Goal: Information Seeking & Learning: Learn about a topic

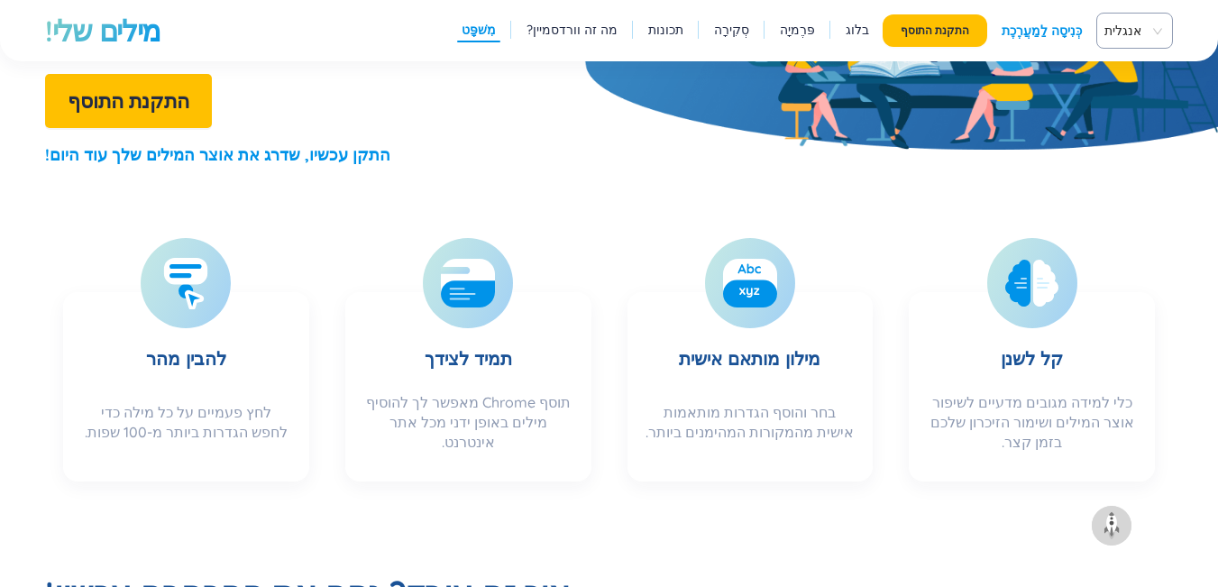
scroll to position [517, 0]
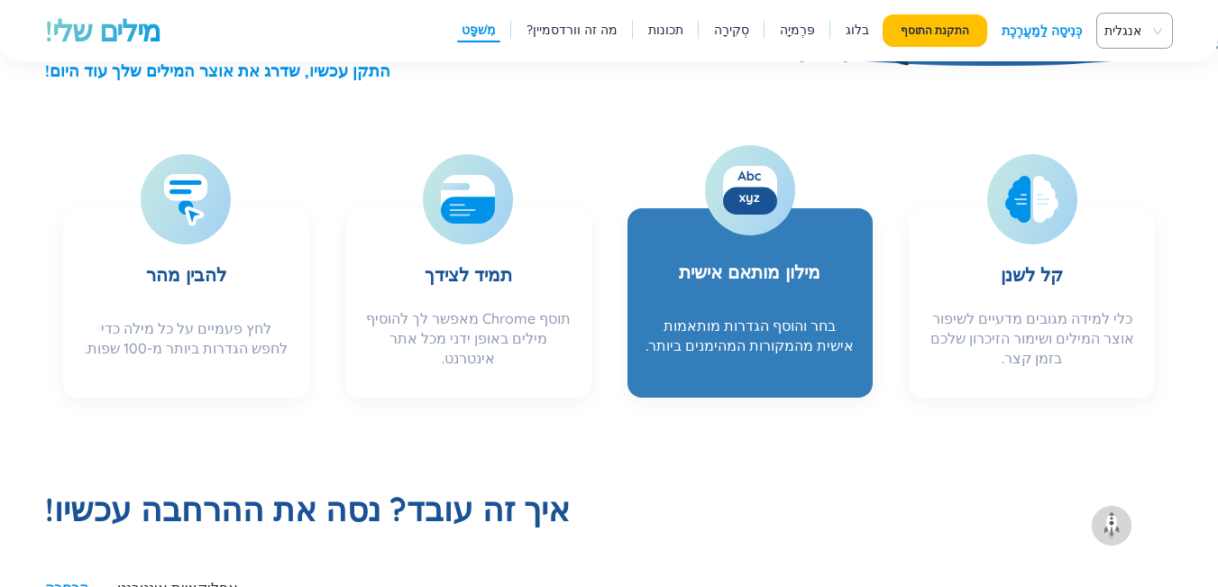
click at [774, 257] on h3 "מילון מותאם אישית" at bounding box center [750, 265] width 142 height 83
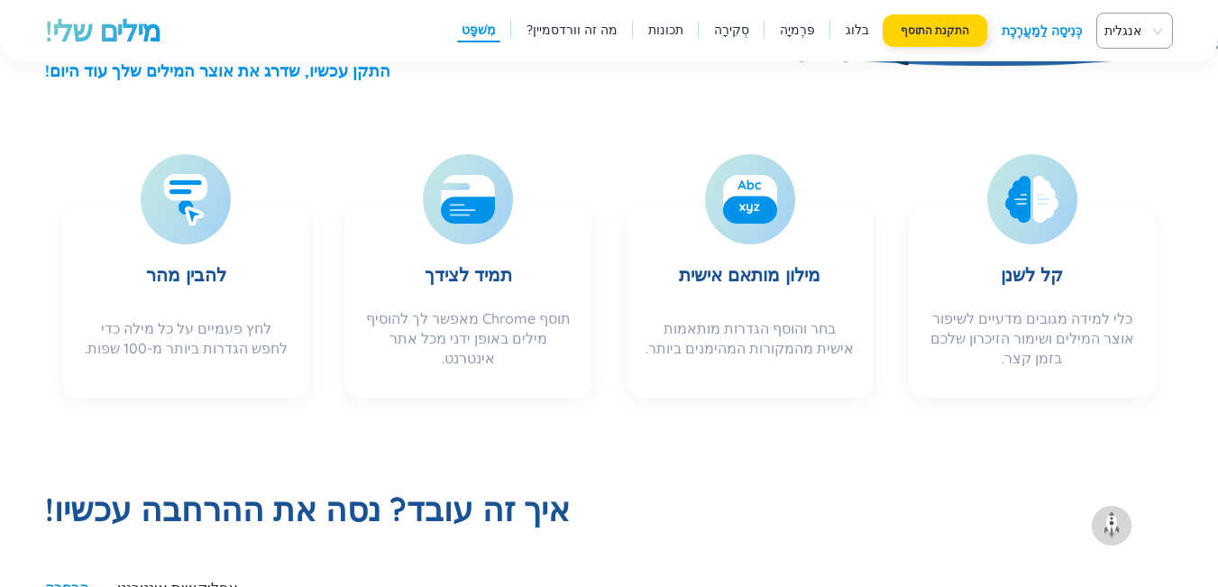
click at [932, 42] on button "התקנת התוסף" at bounding box center [935, 30] width 105 height 32
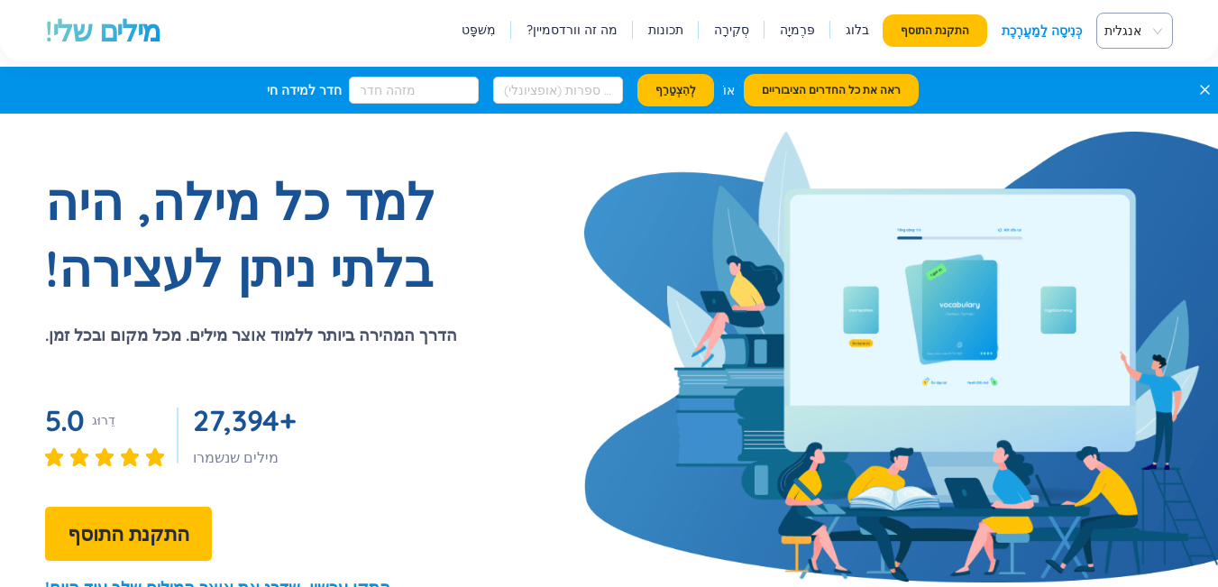
click at [1116, 39] on span "אנגלית" at bounding box center [1130, 30] width 53 height 27
click at [1138, 106] on font "לְהִתְחַרוֹת" at bounding box center [1131, 99] width 50 height 16
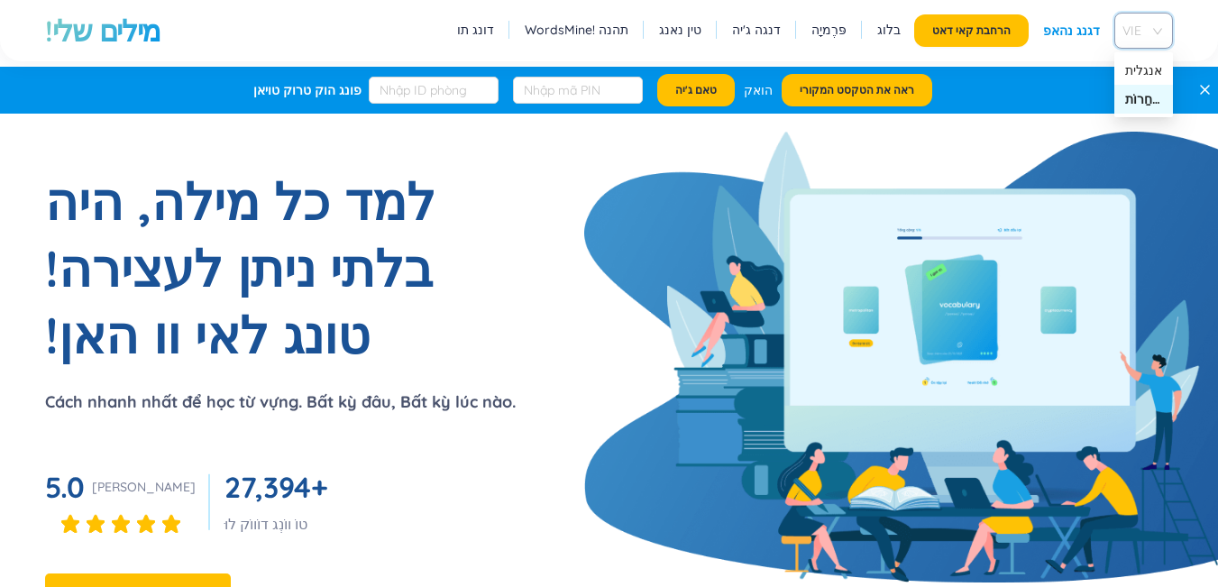
click at [1158, 29] on div "VIE" at bounding box center [1143, 31] width 59 height 36
click at [1154, 66] on font "אנגלית" at bounding box center [1143, 70] width 37 height 16
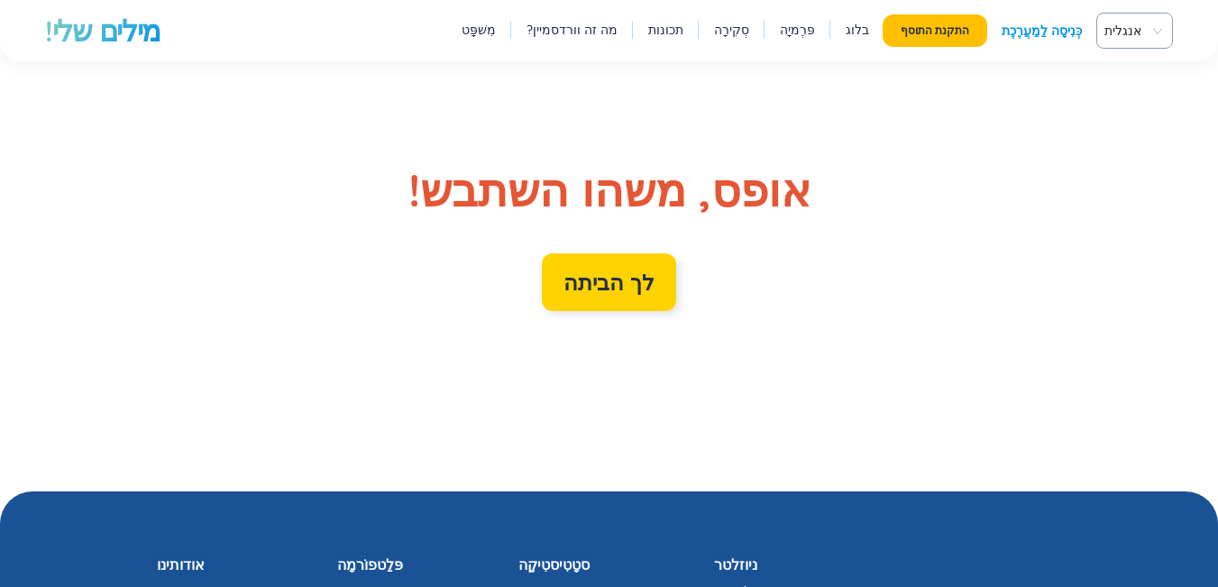
click at [638, 287] on link "לך הביתה" at bounding box center [609, 282] width 91 height 29
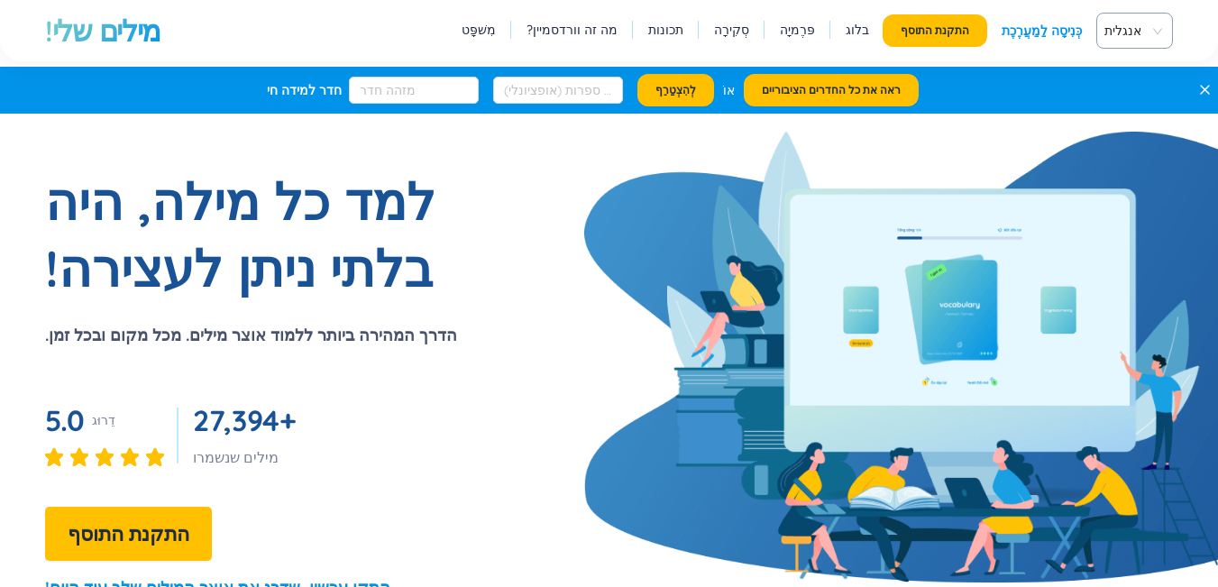
click at [1021, 23] on font "כְּנִיסָה לַמַעֲרֶכֶת" at bounding box center [1042, 31] width 80 height 16
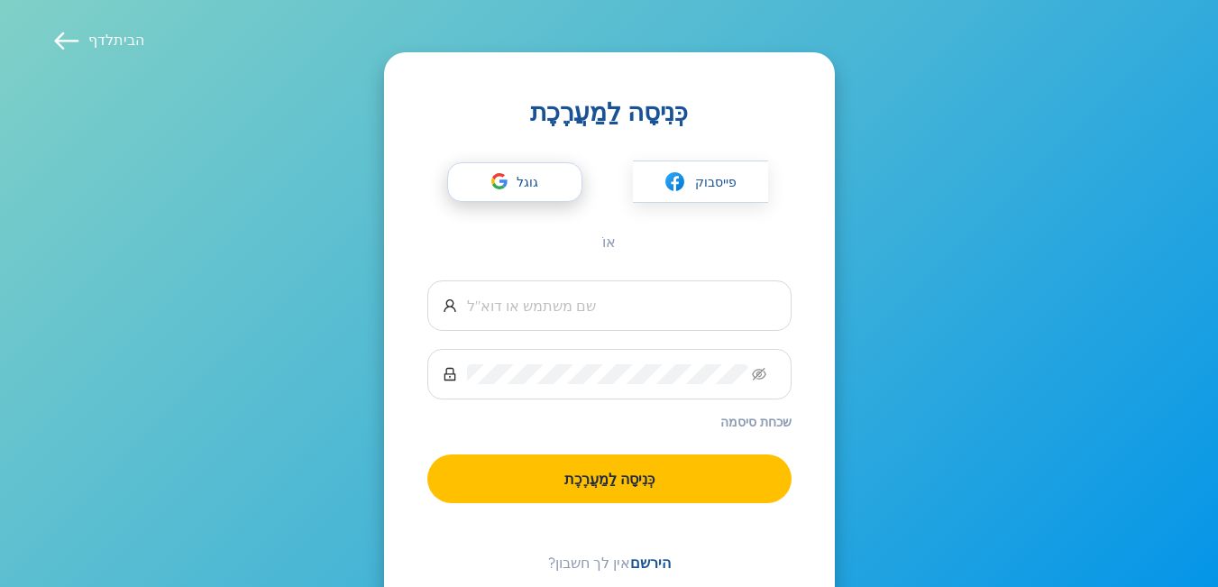
click at [542, 188] on span "גוגל" at bounding box center [532, 182] width 31 height 38
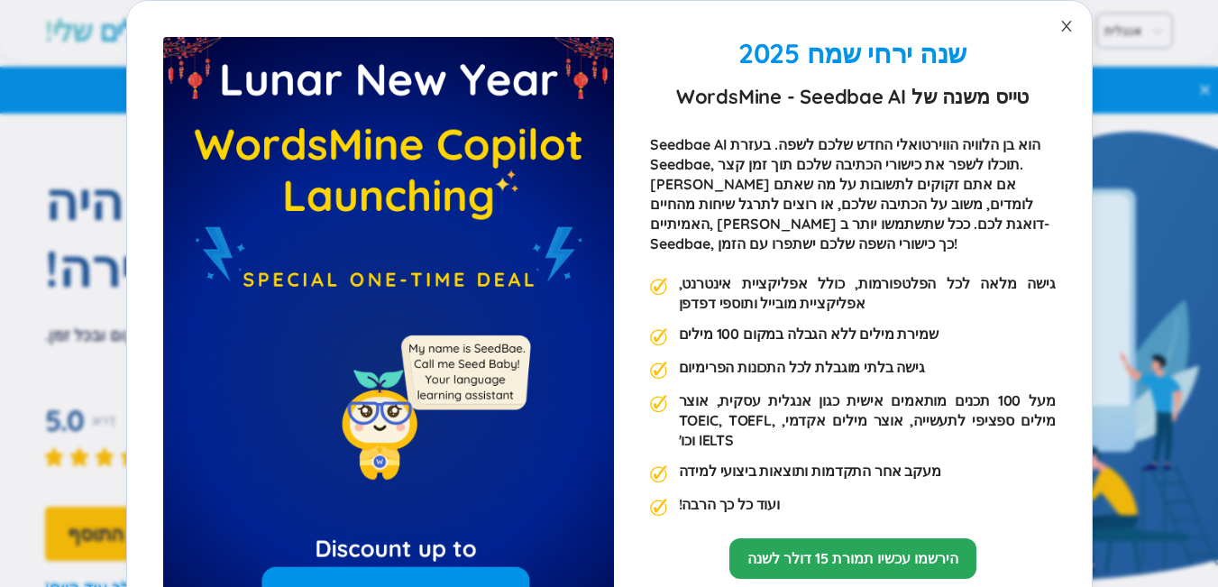
click at [1061, 24] on icon "לִסְגוֹר" at bounding box center [1066, 26] width 10 height 11
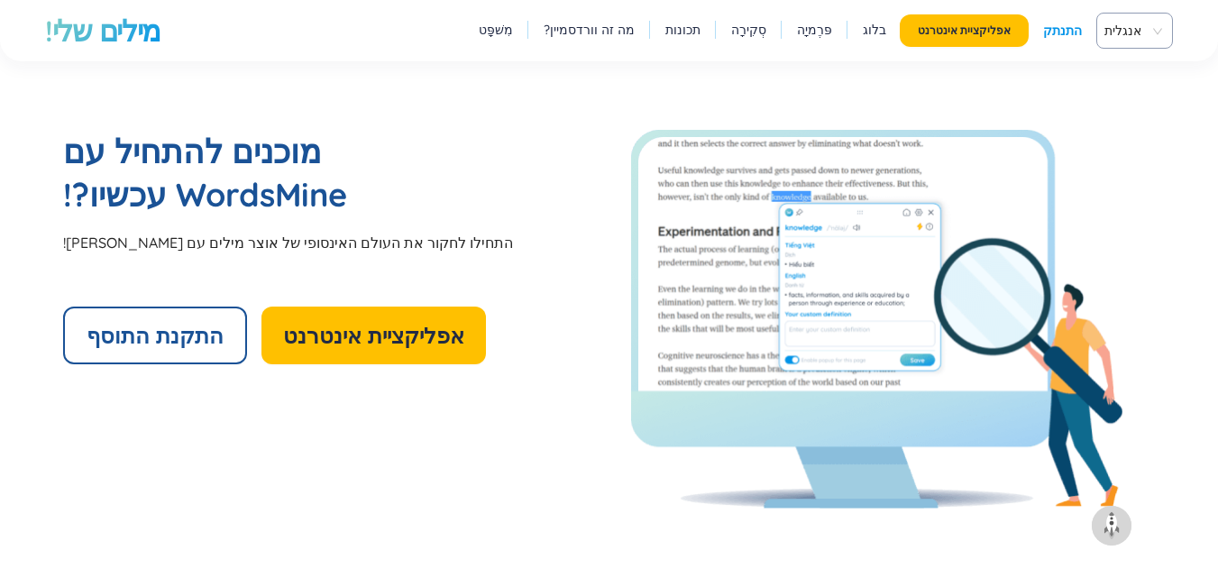
scroll to position [3884, 0]
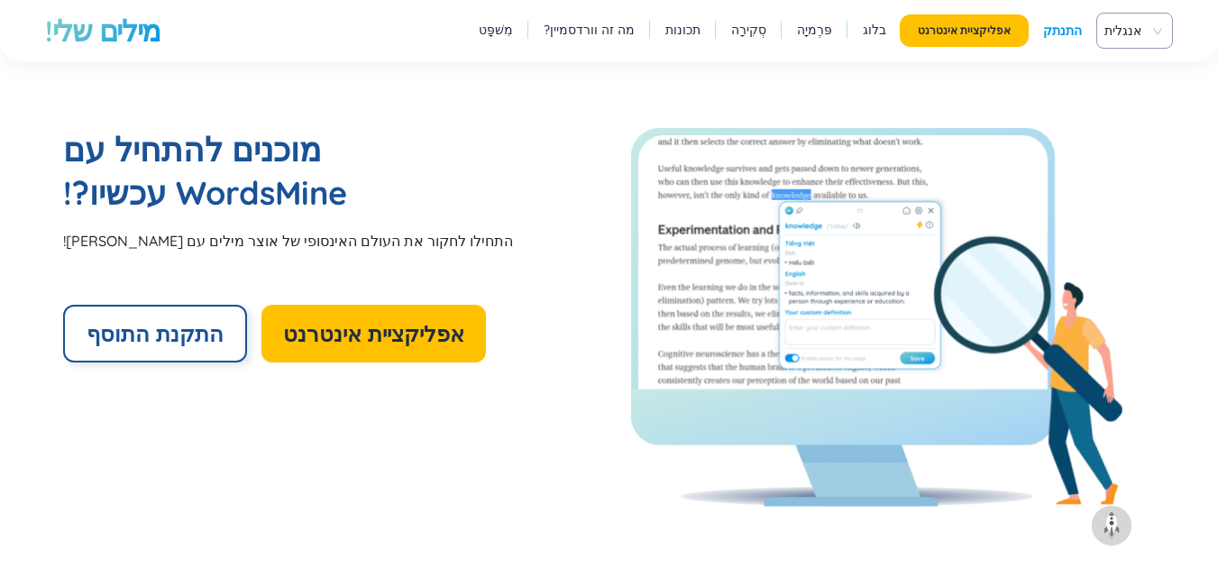
click at [197, 320] on font "התקנת התוסף" at bounding box center [155, 333] width 137 height 27
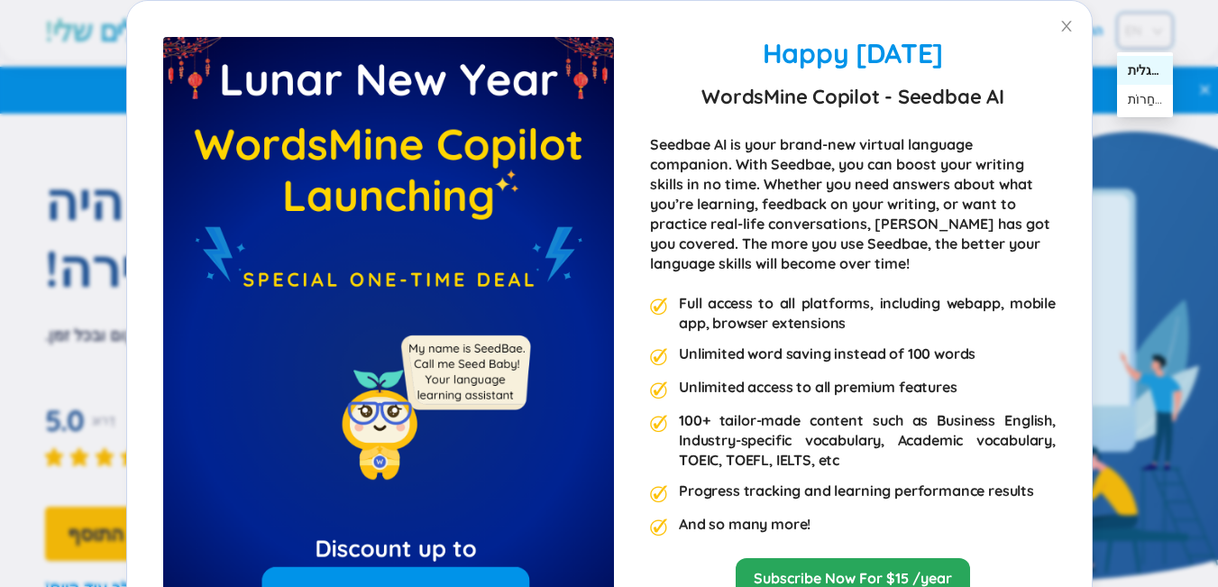
click at [1157, 78] on div "אנגלית" at bounding box center [1145, 70] width 34 height 20
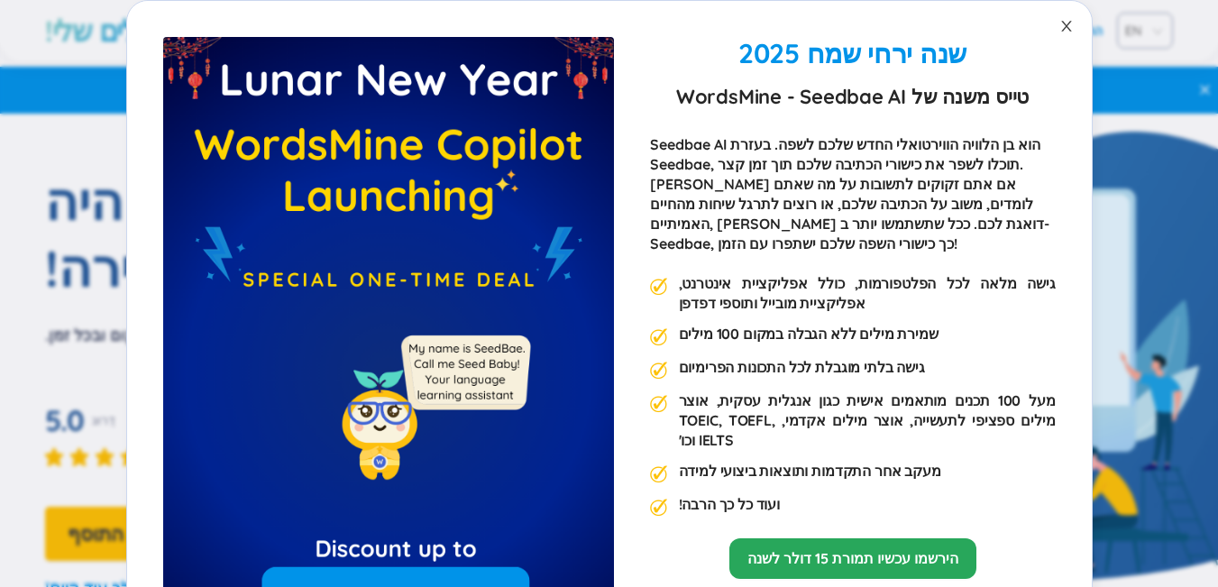
click at [1059, 22] on icon "לִסְגוֹר" at bounding box center [1066, 26] width 14 height 14
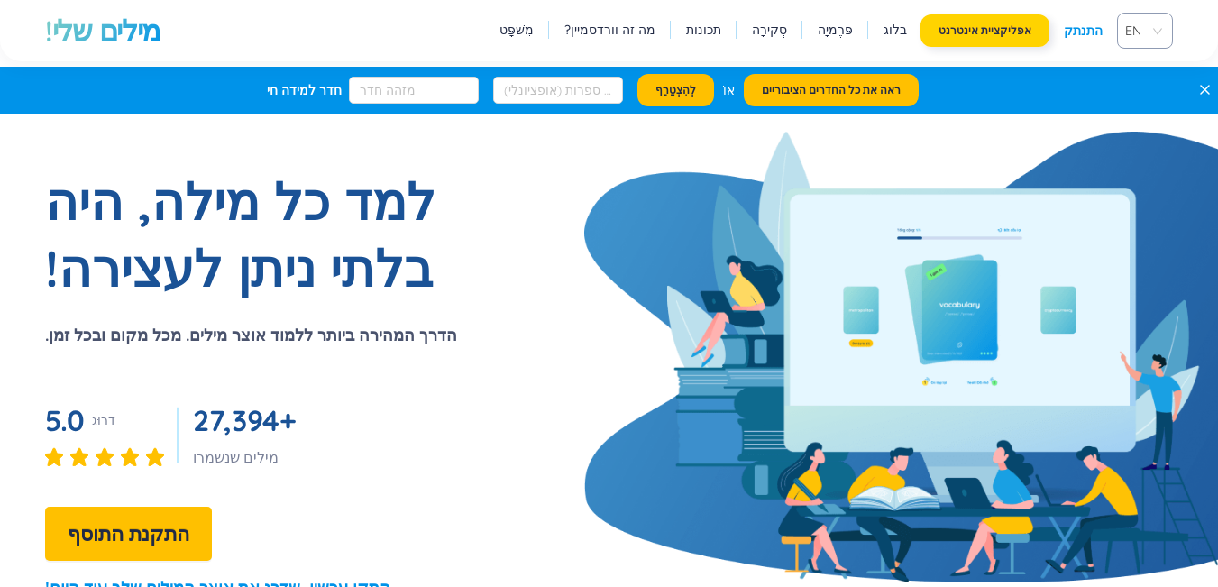
click at [939, 36] on font "אפליקציית אינטרנט" at bounding box center [985, 30] width 93 height 14
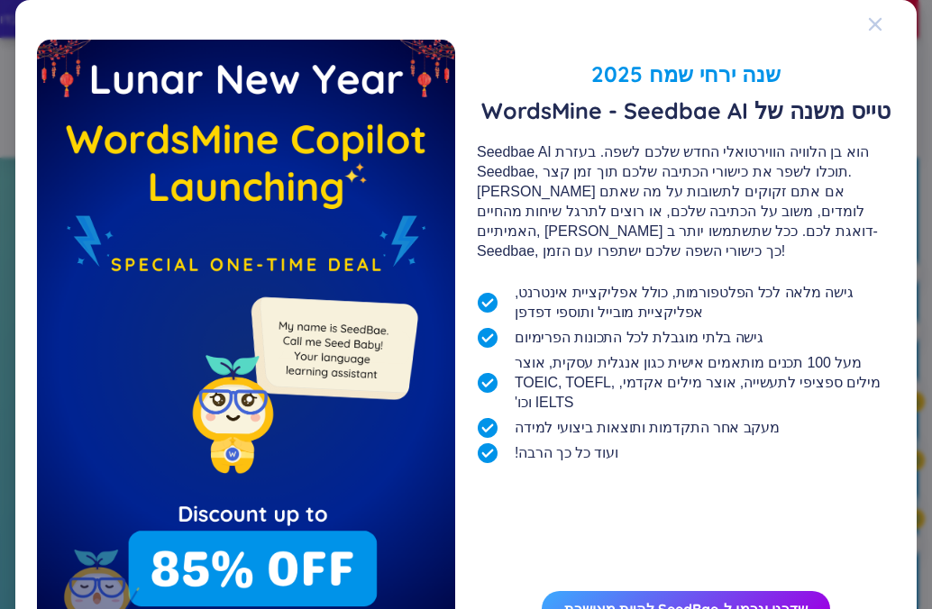
click at [870, 16] on div "לִסְגוֹר" at bounding box center [875, 24] width 14 height 49
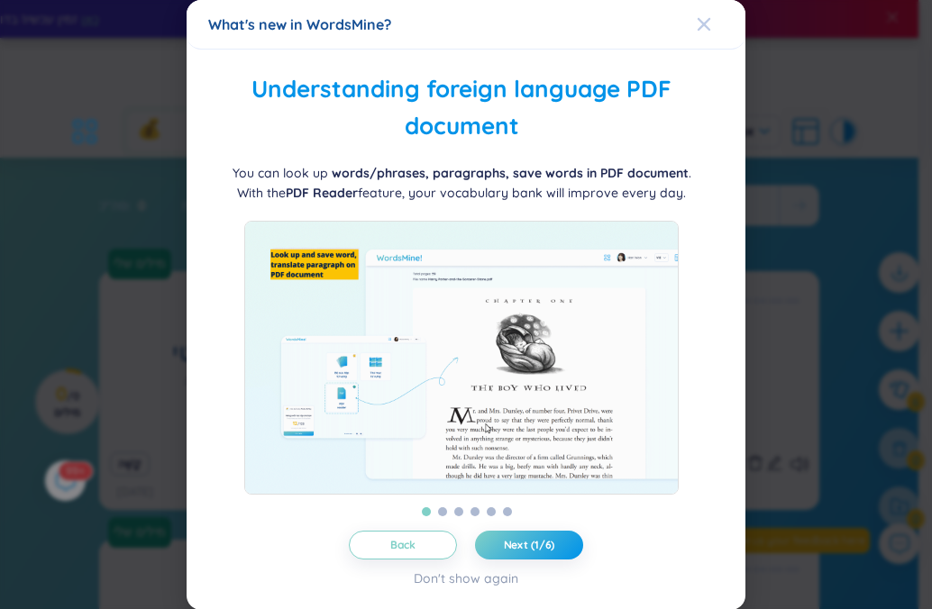
click at [694, 25] on div "What's new in WordsMine?" at bounding box center [466, 24] width 516 height 20
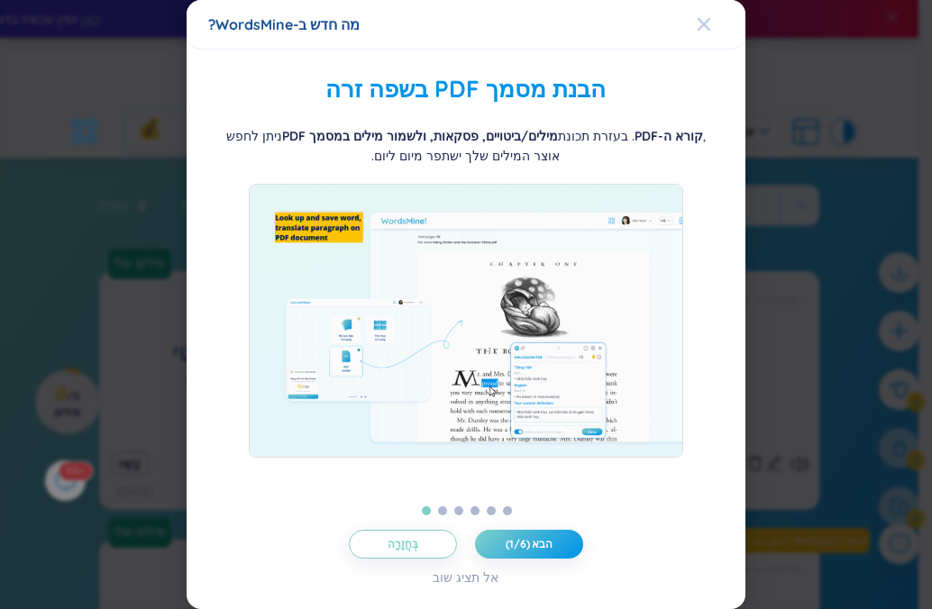
click at [710, 23] on icon "לִסְגוֹר" at bounding box center [704, 24] width 14 height 14
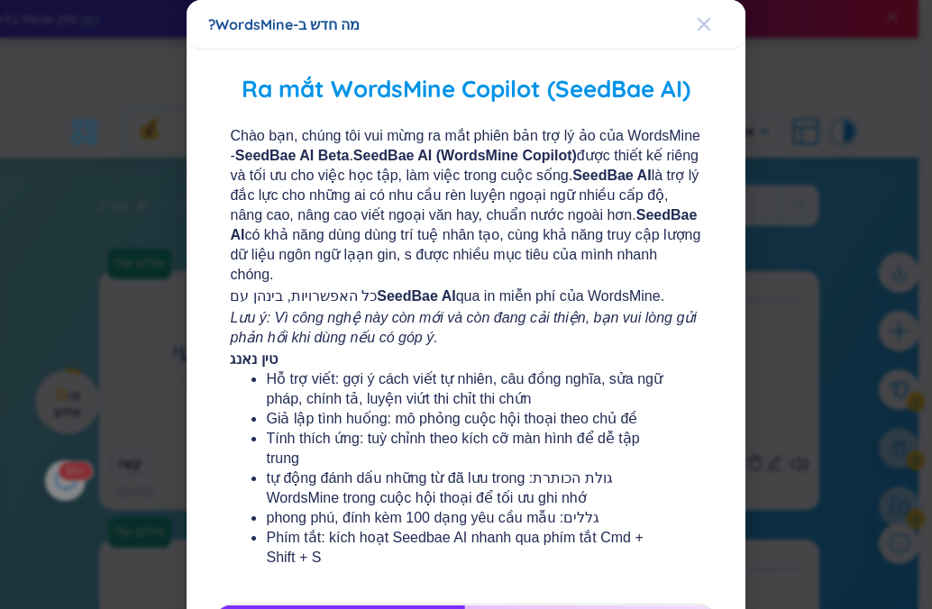
click at [702, 14] on span "לִסְגוֹר" at bounding box center [721, 24] width 49 height 49
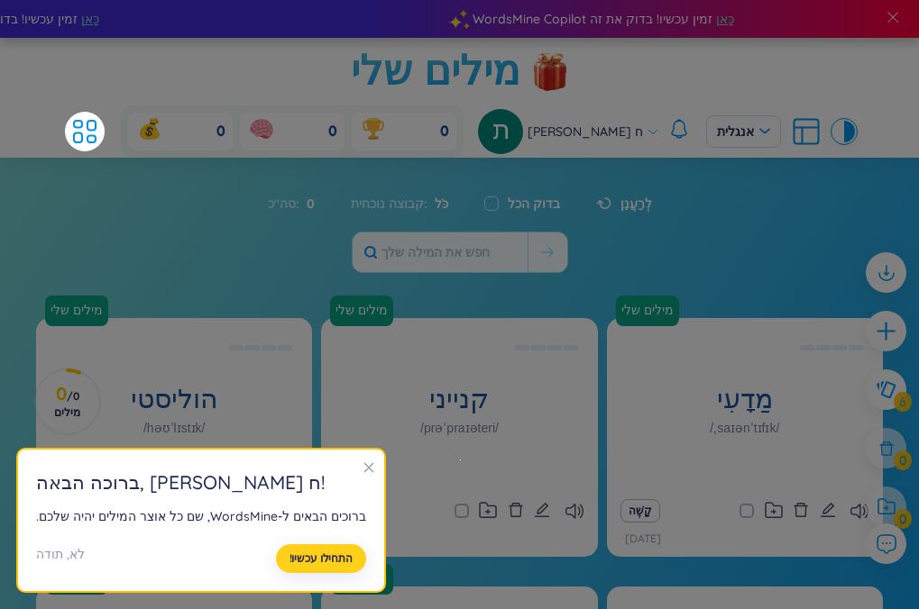
click at [346, 559] on font "התחילו עכשיו!" at bounding box center [320, 559] width 63 height 14
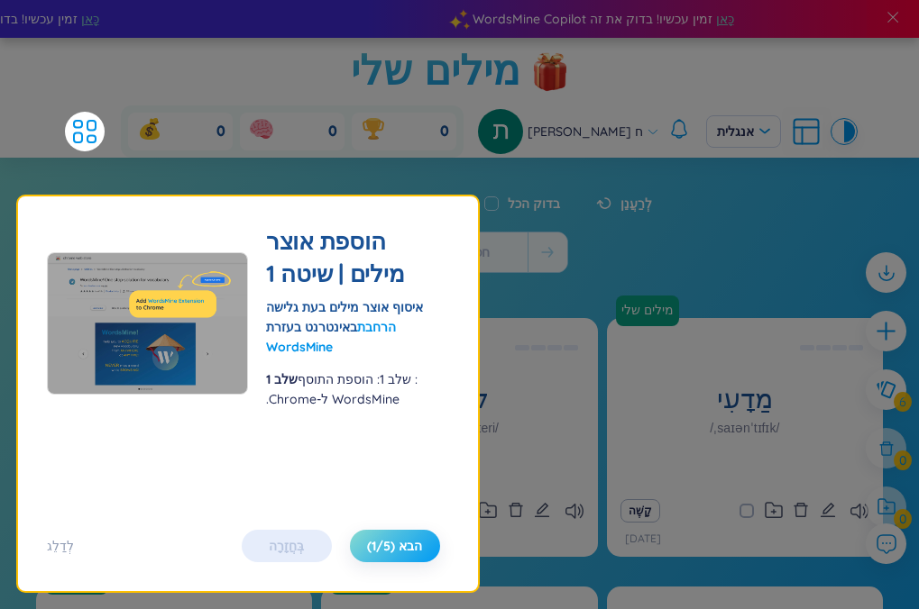
click at [380, 551] on font "הבא (1/5)" at bounding box center [394, 546] width 55 height 16
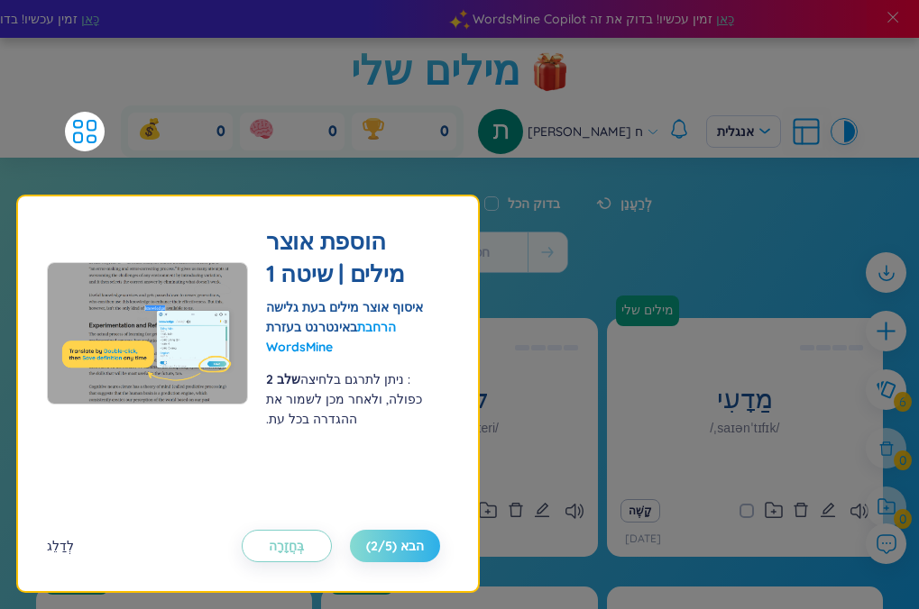
click at [60, 545] on font "לְדַלֵג" at bounding box center [60, 546] width 27 height 16
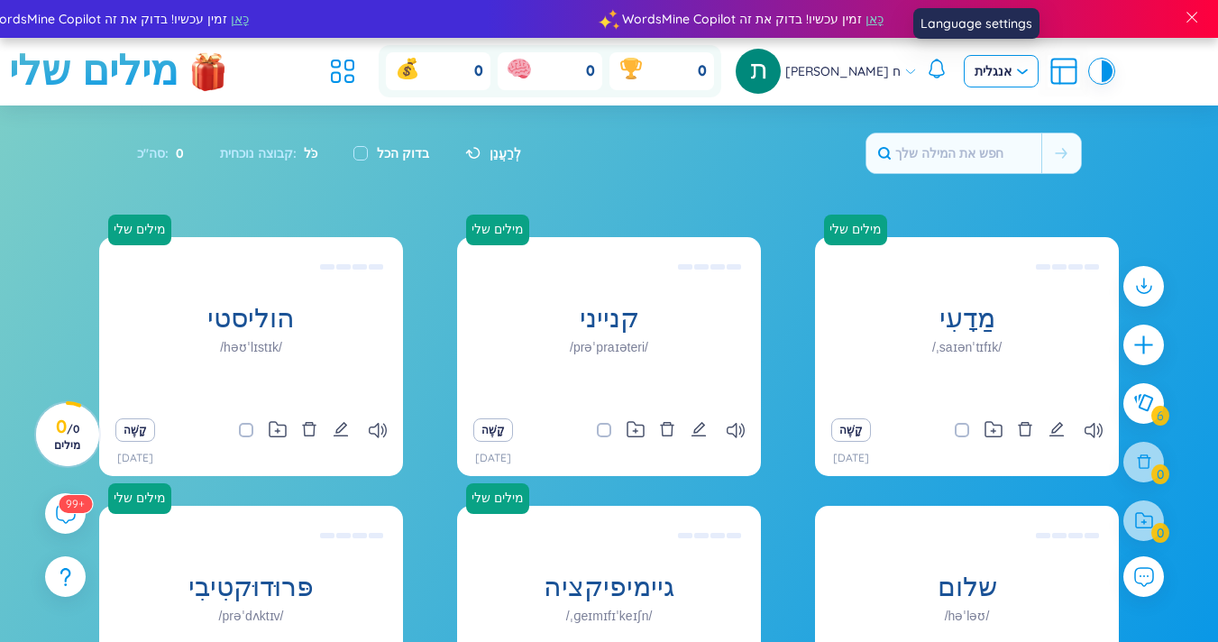
click at [931, 78] on font "אנגלית" at bounding box center [993, 71] width 37 height 16
click at [931, 111] on font "לְהִתְחַרוֹת" at bounding box center [972, 109] width 50 height 16
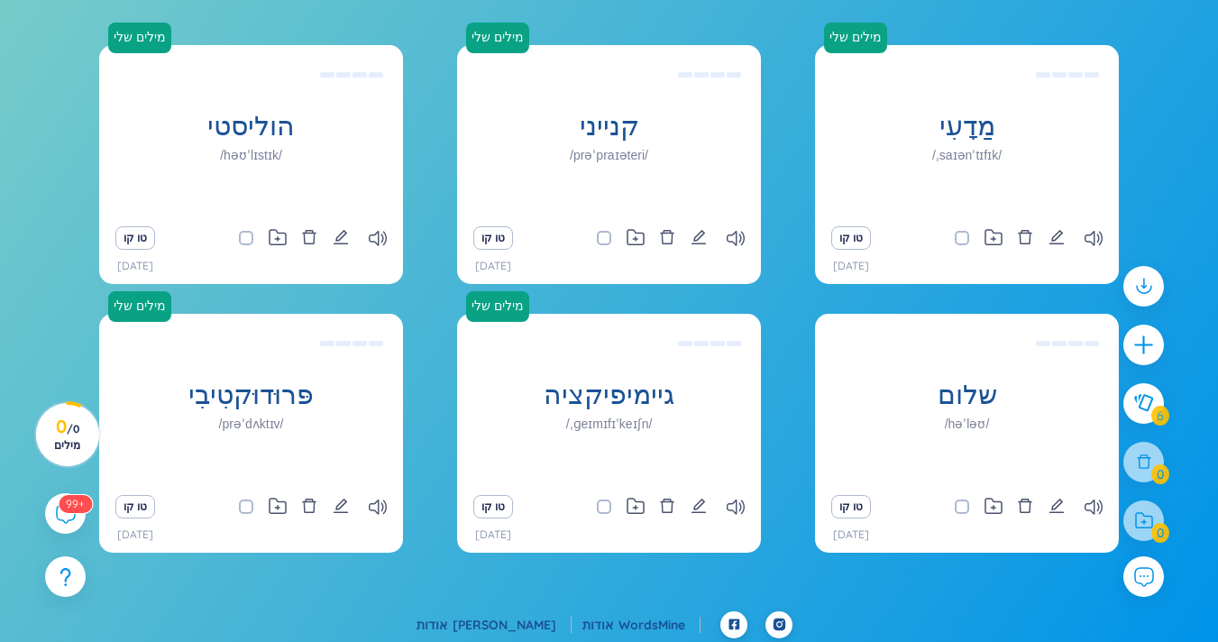
scroll to position [197, 0]
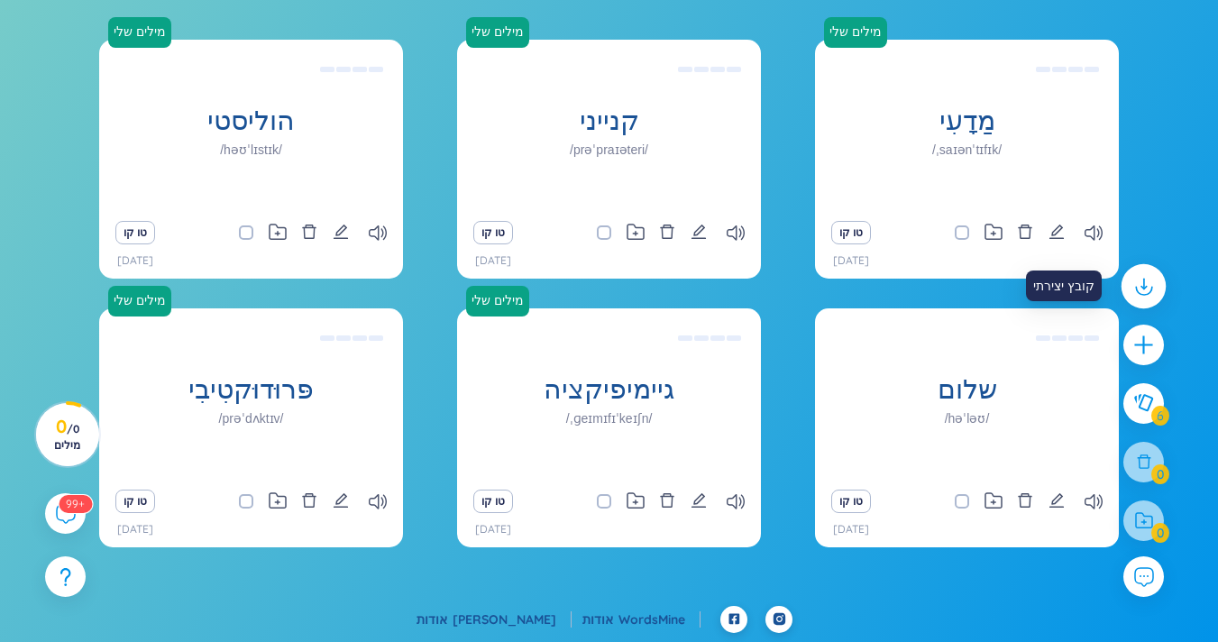
click at [931, 304] on div at bounding box center [1144, 286] width 45 height 45
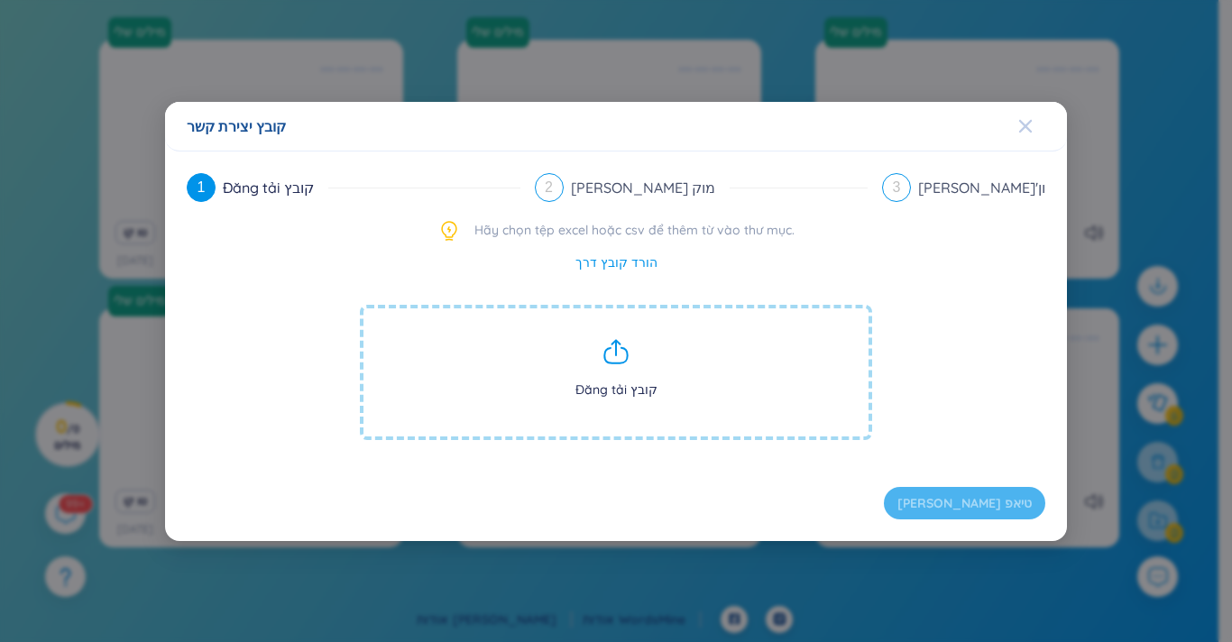
click at [931, 117] on div "לִסְגוֹר" at bounding box center [1025, 126] width 14 height 49
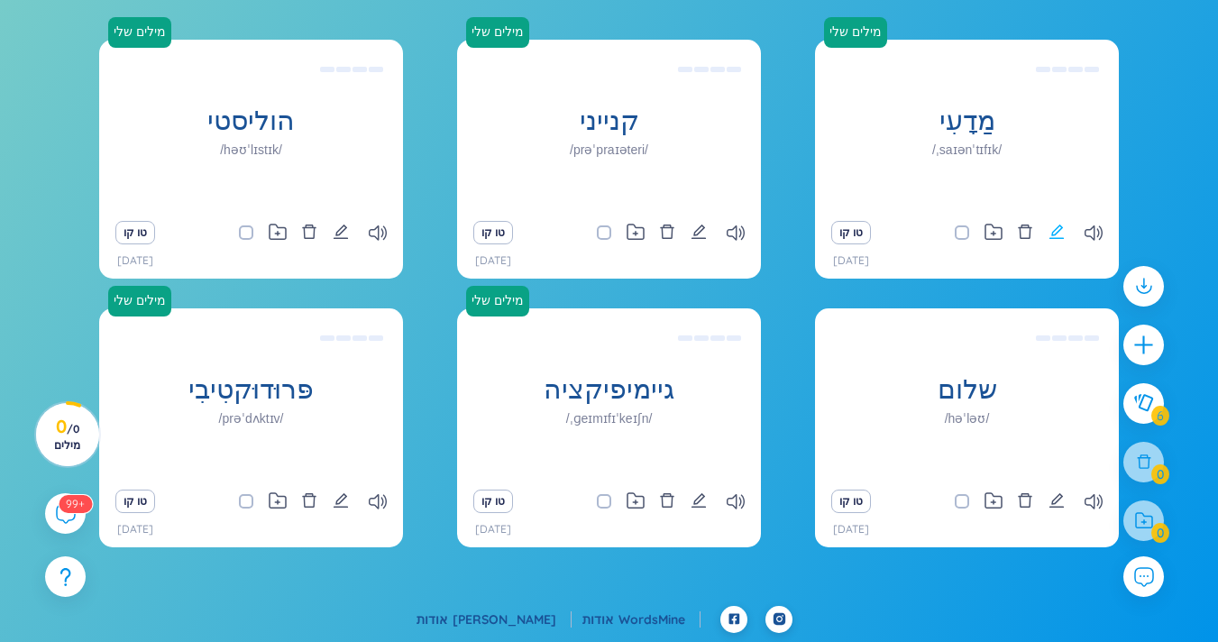
click at [931, 236] on icon "לַעֲרוֹך" at bounding box center [1057, 232] width 16 height 16
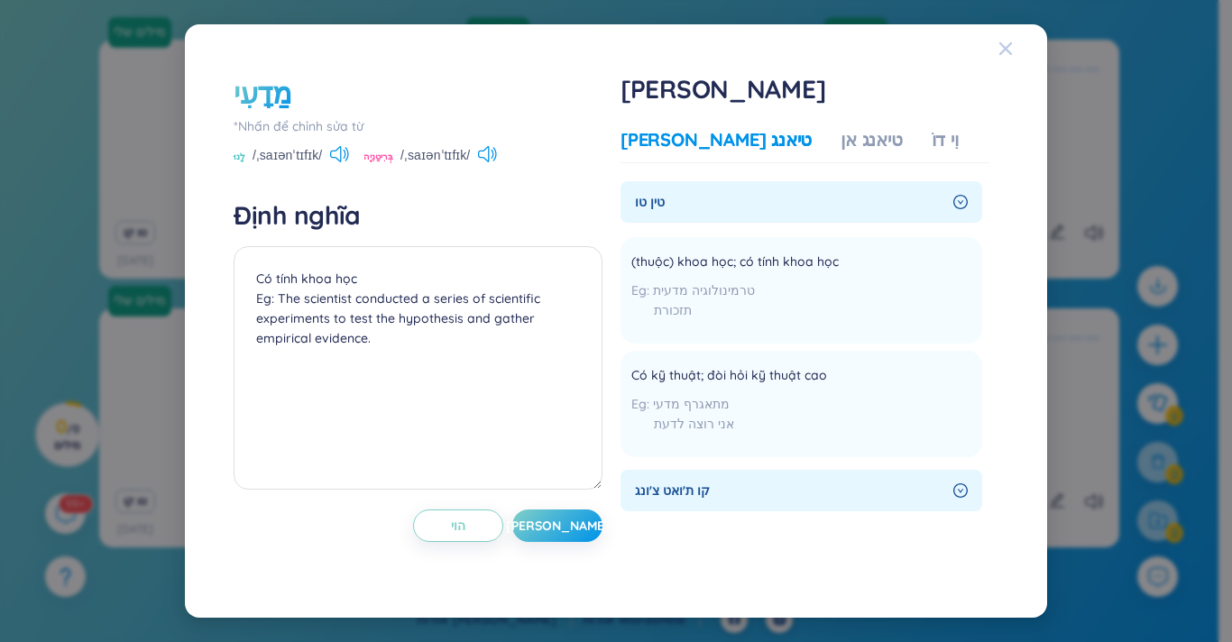
click at [931, 43] on span "לִסְגוֹר" at bounding box center [1022, 48] width 49 height 49
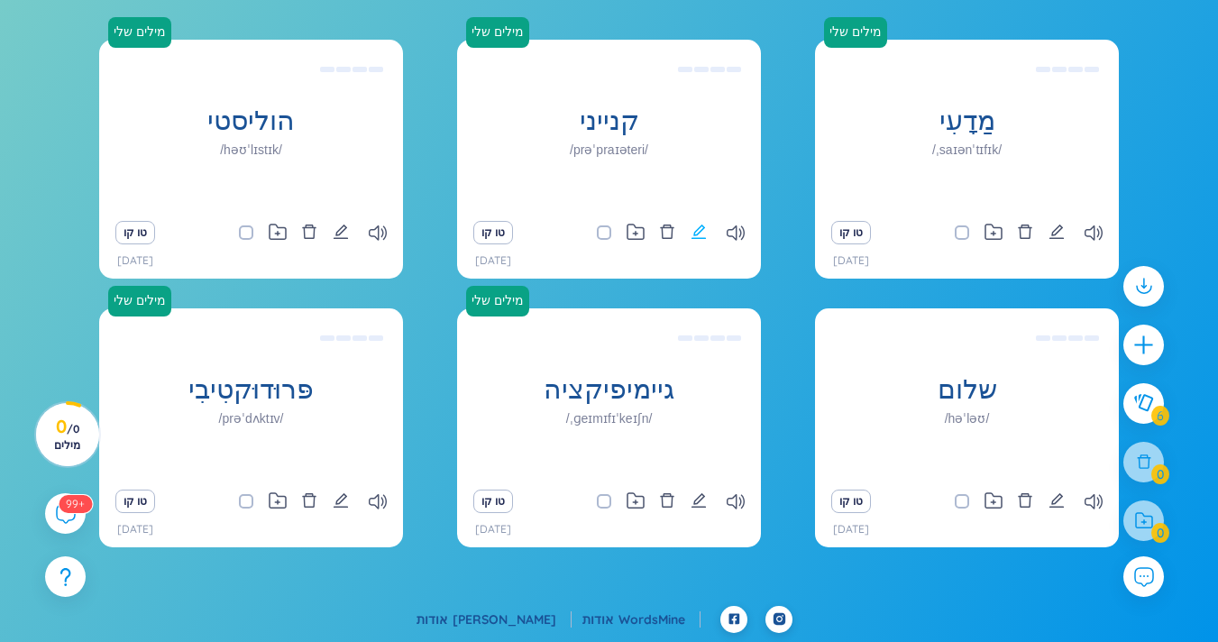
click at [703, 231] on icon "לַעֲרוֹך" at bounding box center [699, 232] width 16 height 16
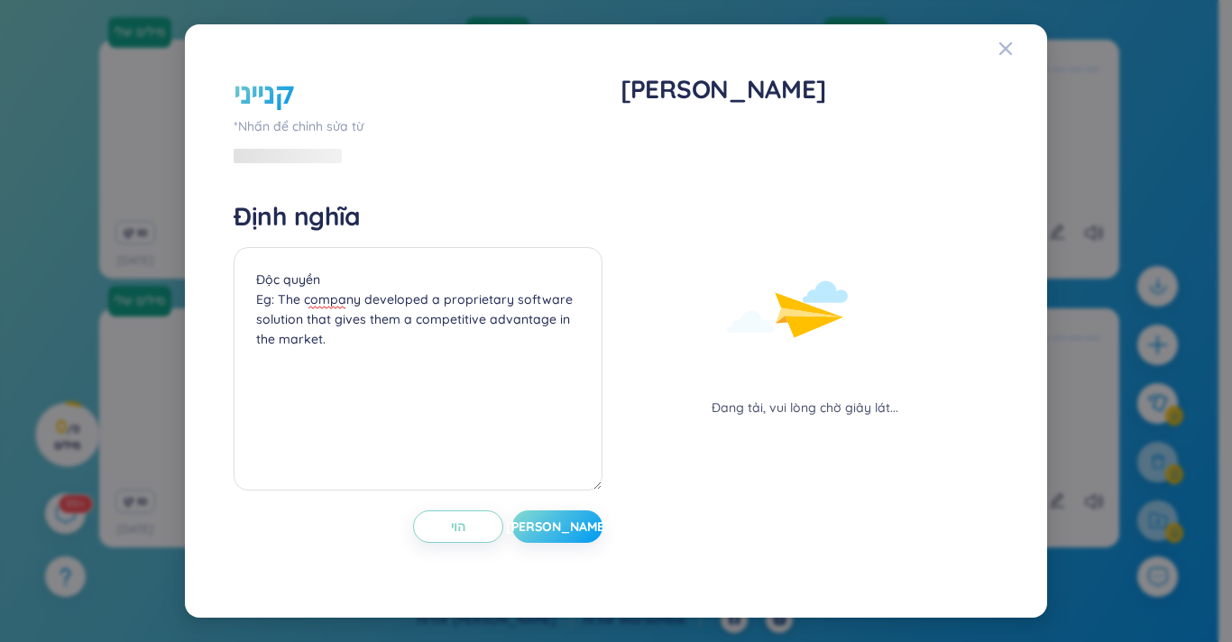
click at [571, 527] on button "[PERSON_NAME]" at bounding box center [557, 526] width 90 height 32
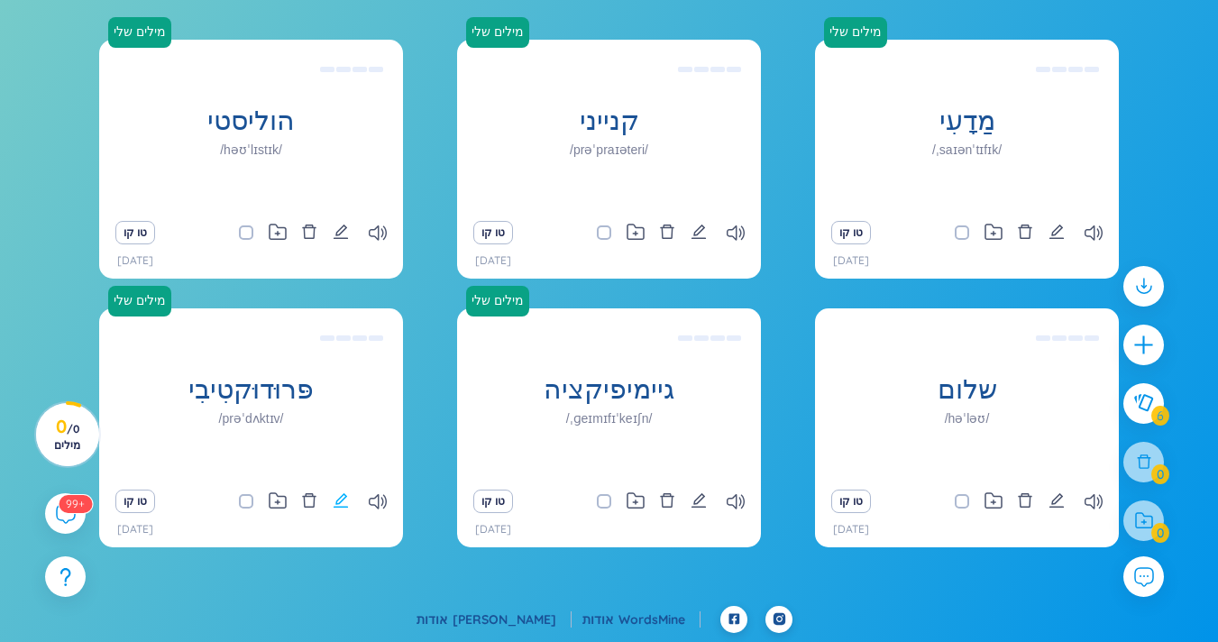
click at [335, 505] on icon "לַעֲרוֹך" at bounding box center [341, 500] width 16 height 16
type textarea "Đạt hiệu xuât, hiệu quả Eg: She developed a productive routine that allowed her…"
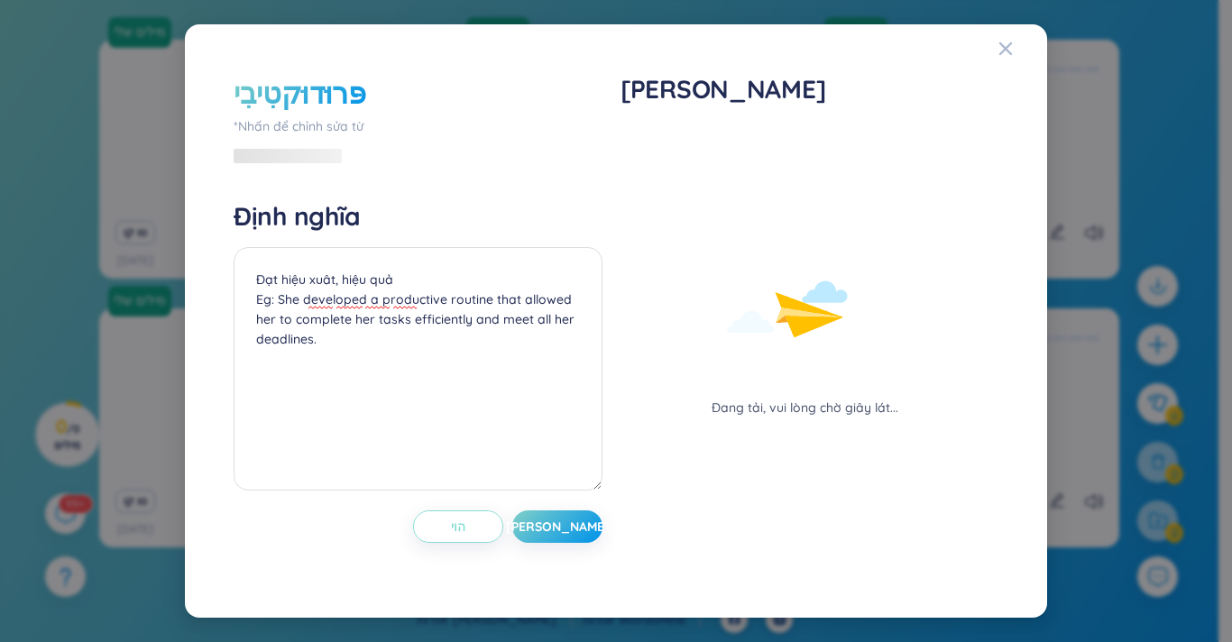
click at [431, 536] on button "הוי" at bounding box center [458, 526] width 90 height 32
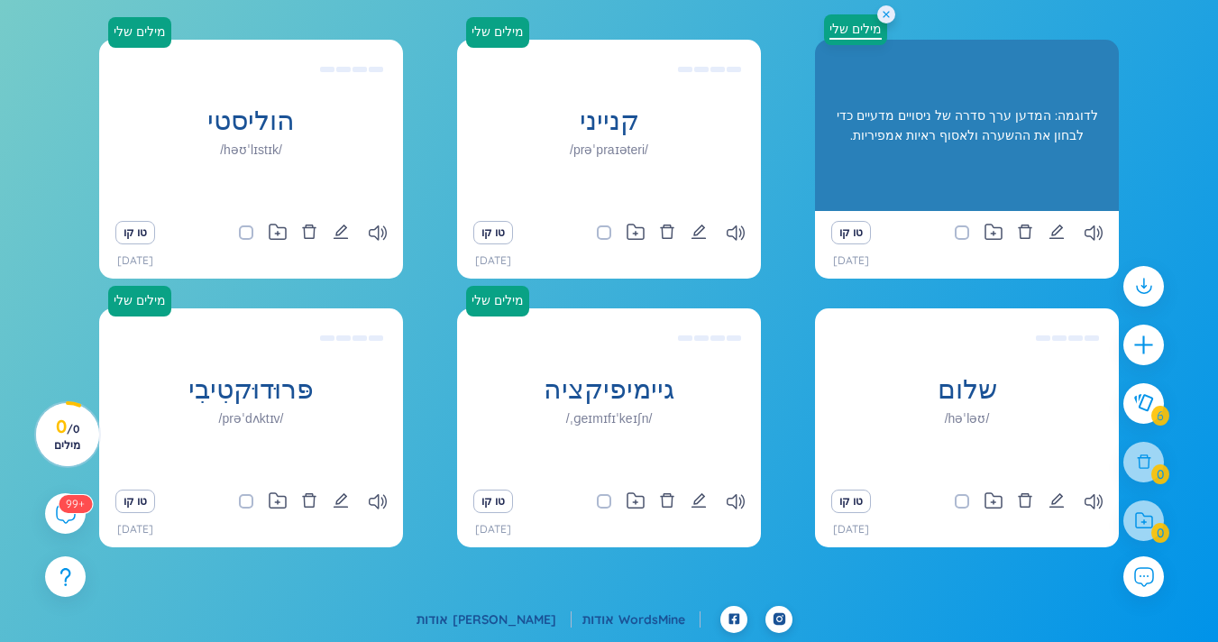
click at [854, 26] on font "מילים שלי" at bounding box center [855, 29] width 52 height 16
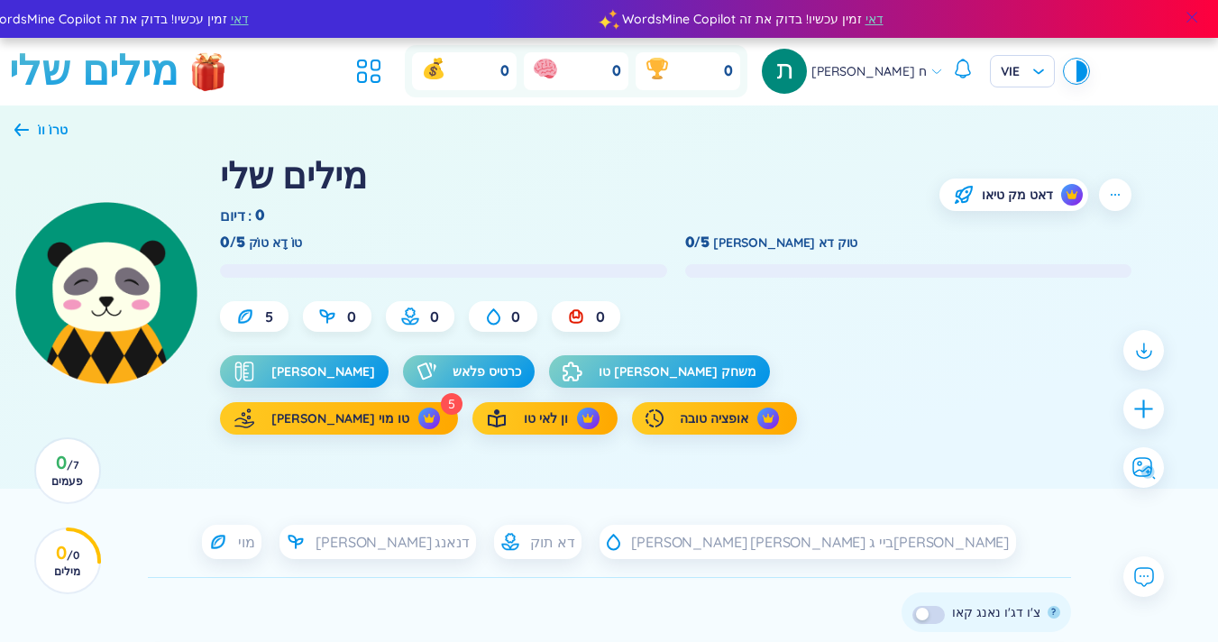
click at [931, 11] on span at bounding box center [1192, 17] width 16 height 16
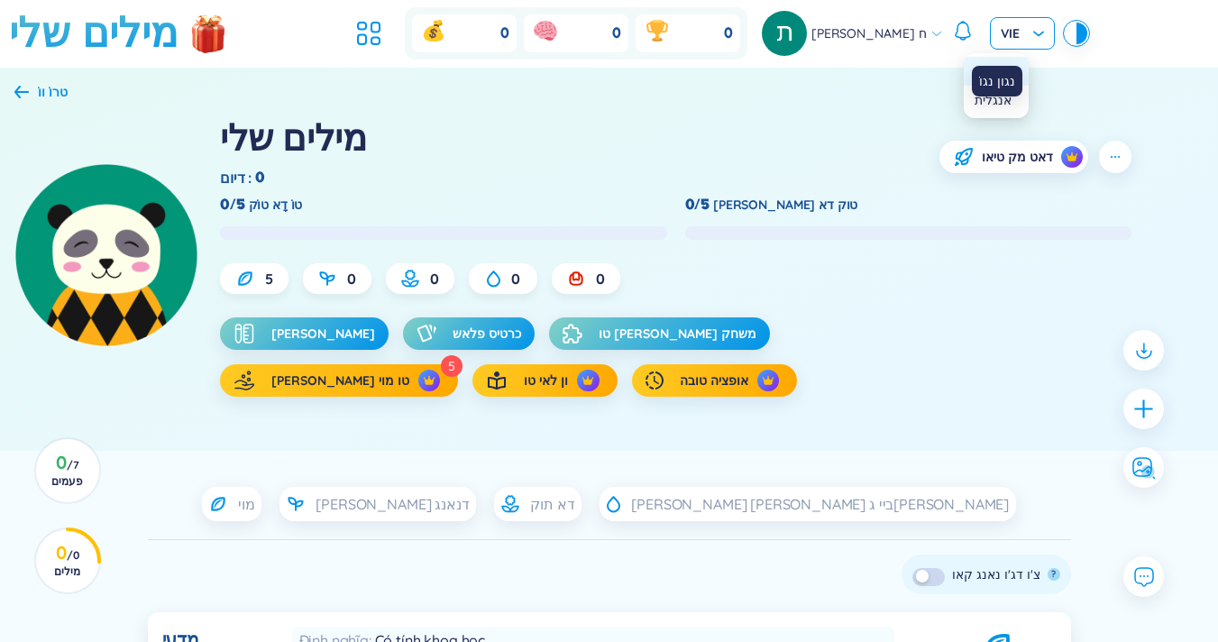
click at [931, 34] on span "VIE" at bounding box center [1022, 33] width 43 height 18
